Goal: Check status: Check status

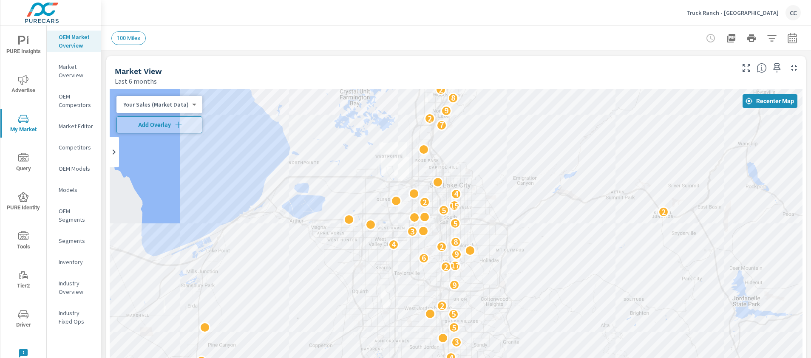
scroll to position [1227, 0]
click at [755, 21] on button "Truck Ranch - American Fork CC" at bounding box center [743, 12] width 121 height 25
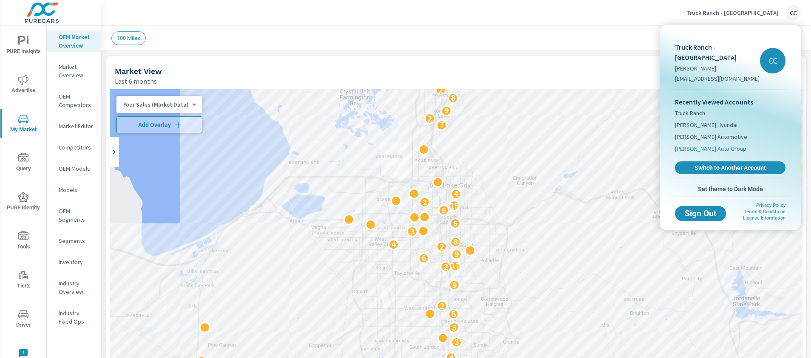
click at [705, 144] on span "[PERSON_NAME] Auto Group" at bounding box center [710, 148] width 71 height 8
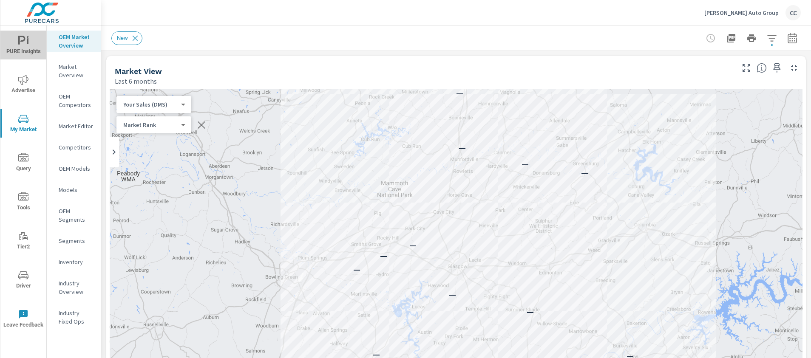
click at [23, 45] on icon "nav menu" at bounding box center [23, 41] width 10 height 10
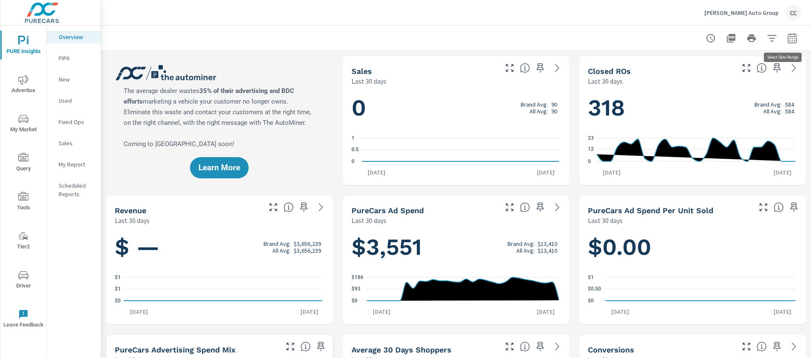
click at [789, 38] on icon "button" at bounding box center [792, 39] width 6 height 3
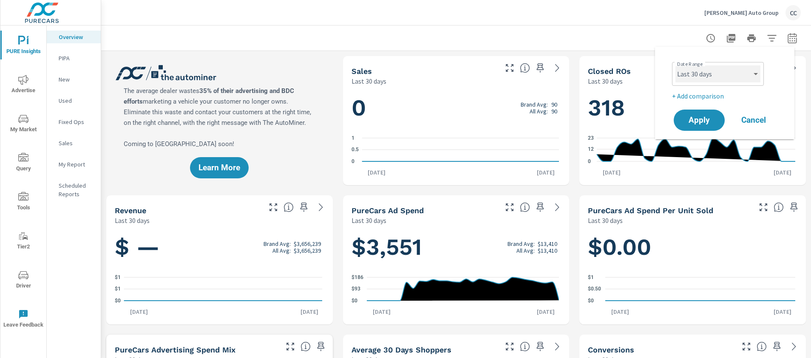
click at [730, 79] on select "Custom [DATE] Last week Last 7 days Last 14 days Last 30 days Last 45 days Last…" at bounding box center [717, 73] width 85 height 17
click at [675, 65] on select "Custom [DATE] Last week Last 7 days Last 14 days Last 30 days Last 45 days Last…" at bounding box center [717, 73] width 85 height 17
select select "Month to date"
click at [707, 119] on span "Apply" at bounding box center [699, 120] width 35 height 8
